Goal: Transaction & Acquisition: Purchase product/service

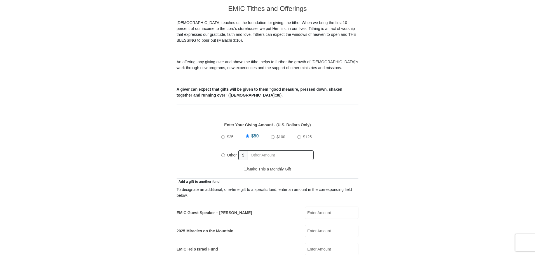
scroll to position [161, 0]
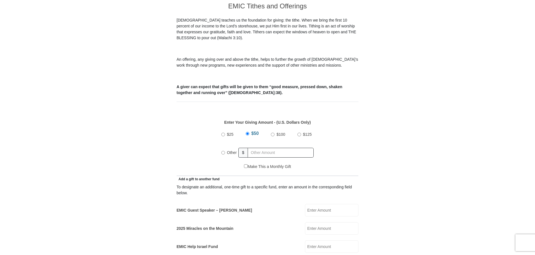
drag, startPoint x: 537, startPoint y: 24, endPoint x: 537, endPoint y: 76, distance: 51.5
click at [315, 204] on input "EMIC Guest Speaker – Billy Burke" at bounding box center [331, 210] width 53 height 12
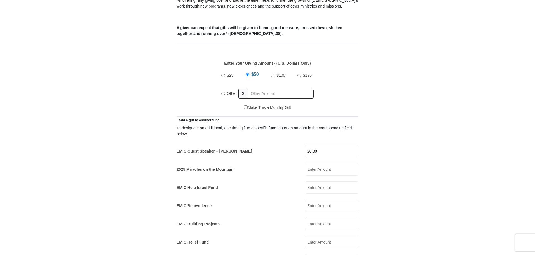
scroll to position [235, 0]
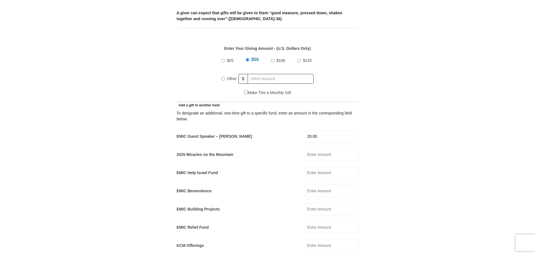
type input "20.00"
click at [223, 77] on input "Other" at bounding box center [223, 79] width 4 height 4
radio input "true"
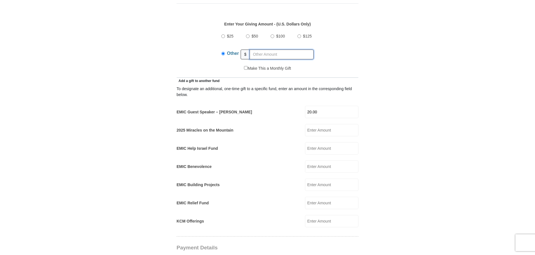
scroll to position [260, 0]
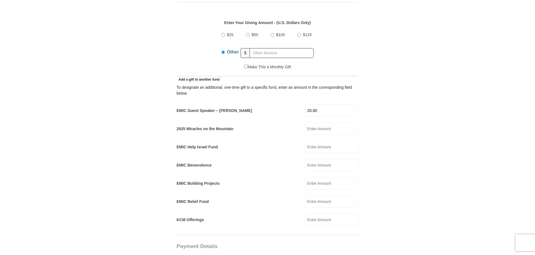
drag, startPoint x: 319, startPoint y: 104, endPoint x: 313, endPoint y: 105, distance: 5.5
click at [313, 105] on input "20.00" at bounding box center [331, 110] width 53 height 12
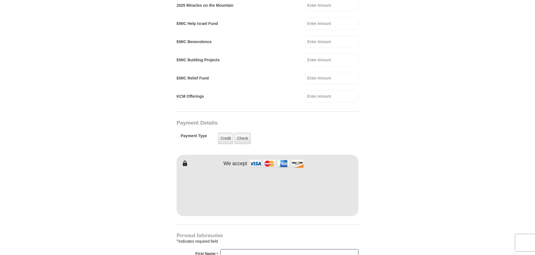
scroll to position [384, 0]
type input "20"
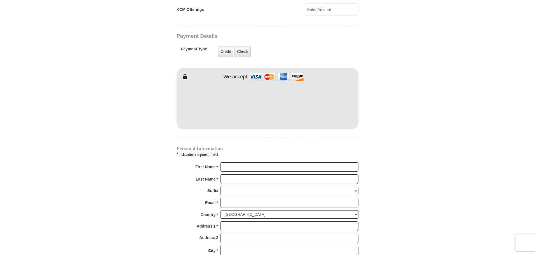
scroll to position [465, 0]
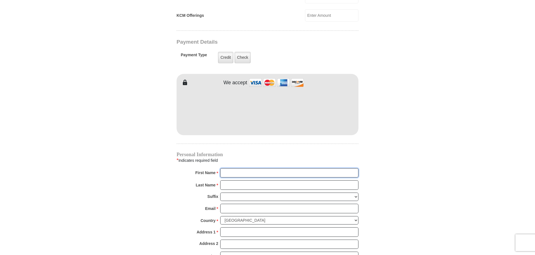
click at [228, 168] on input "First Name *" at bounding box center [289, 173] width 138 height 10
type input "Samuel&JerryLouise"
click at [229, 180] on input "Last Name *" at bounding box center [289, 185] width 138 height 10
type input "Musil"
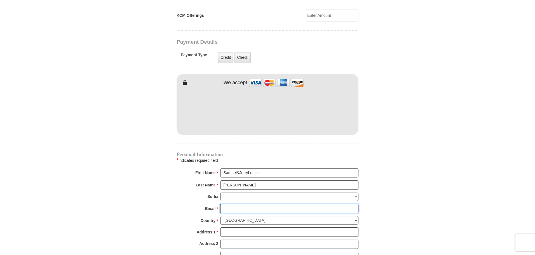
click at [233, 204] on input "Email *" at bounding box center [289, 209] width 138 height 10
type input "shineshinebg@gmail.com"
click at [232, 227] on input "Address 1 *" at bounding box center [289, 232] width 138 height 10
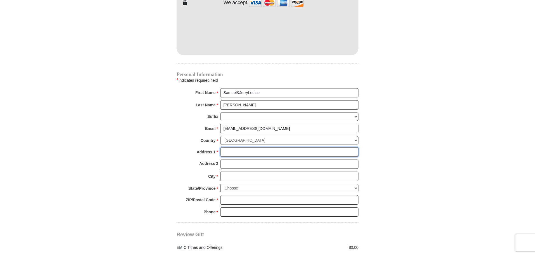
scroll to position [543, 0]
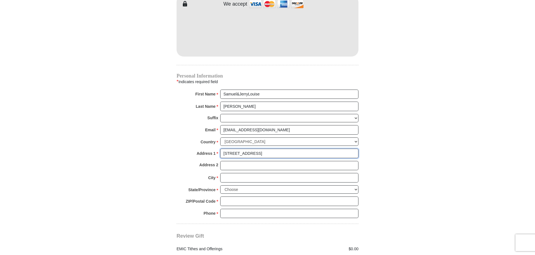
type input "604 N 12th Street"
click at [230, 173] on input "City *" at bounding box center [289, 178] width 138 height 10
type input "Marysville"
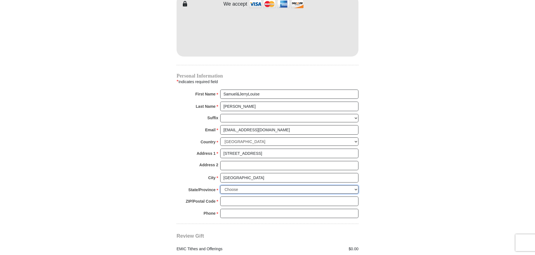
click at [356, 185] on select "Choose Alabama Alaska American Samoa Arizona Arkansas Armed Forces Americas Arm…" at bounding box center [289, 189] width 138 height 9
select select "KS"
click at [220, 185] on select "Choose Alabama Alaska American Samoa Arizona Arkansas Armed Forces Americas Arm…" at bounding box center [289, 189] width 138 height 9
click at [228, 196] on input "ZIP/Postal Code *" at bounding box center [289, 201] width 138 height 10
type input "66508"
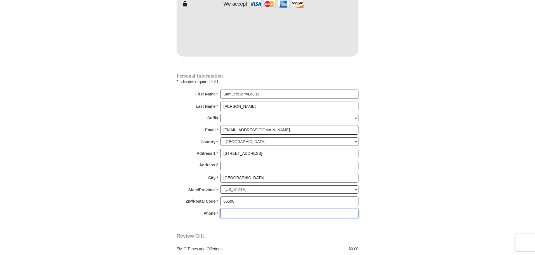
click at [228, 209] on input "Phone * *" at bounding box center [289, 214] width 138 height 10
type input "7856298410"
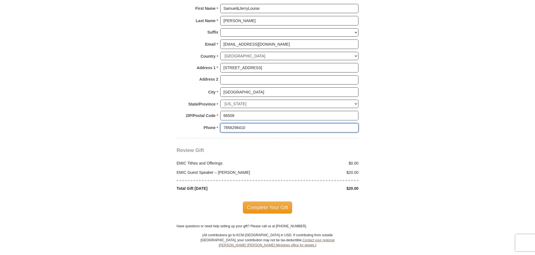
scroll to position [631, 0]
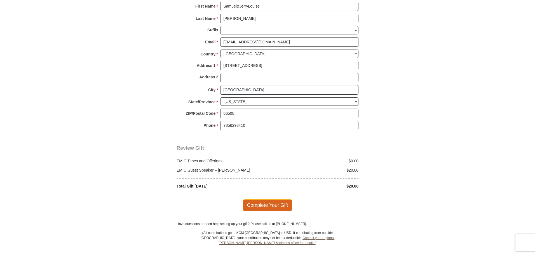
click at [267, 199] on span "Complete Your Gift" at bounding box center [268, 205] width 50 height 12
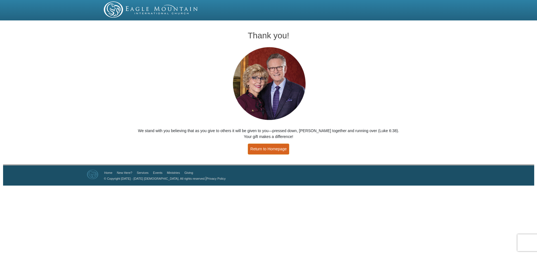
click at [265, 147] on link "Return to Homepage" at bounding box center [268, 149] width 41 height 11
